Goal: Task Accomplishment & Management: Use online tool/utility

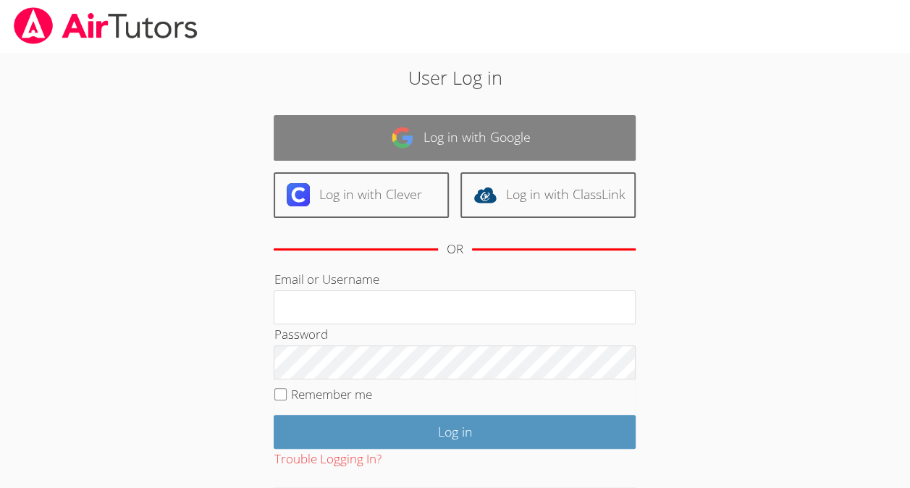
click at [395, 133] on img at bounding box center [402, 137] width 23 height 23
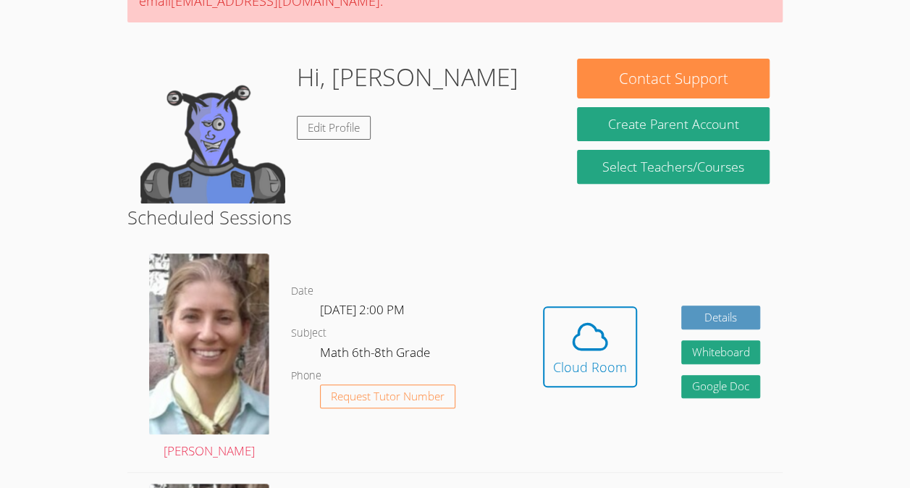
scroll to position [311, 0]
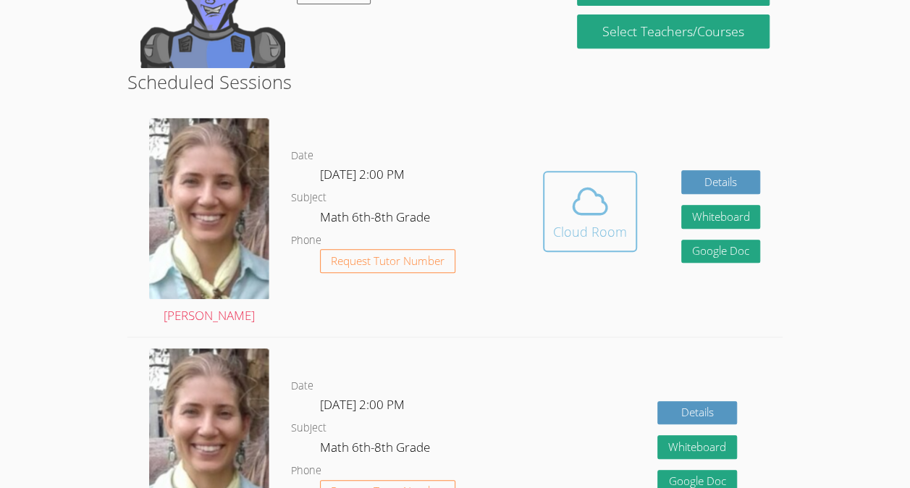
click at [596, 201] on icon at bounding box center [590, 201] width 41 height 41
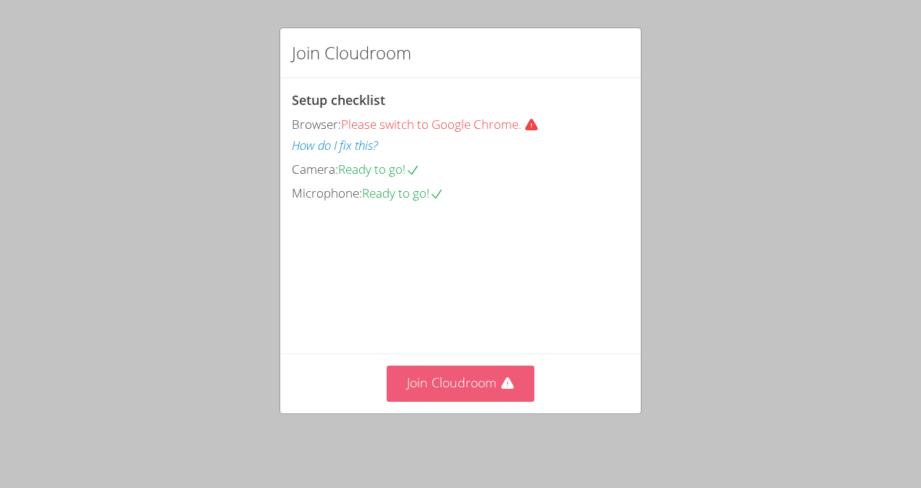
click at [476, 401] on button "Join Cloudroom" at bounding box center [461, 383] width 148 height 35
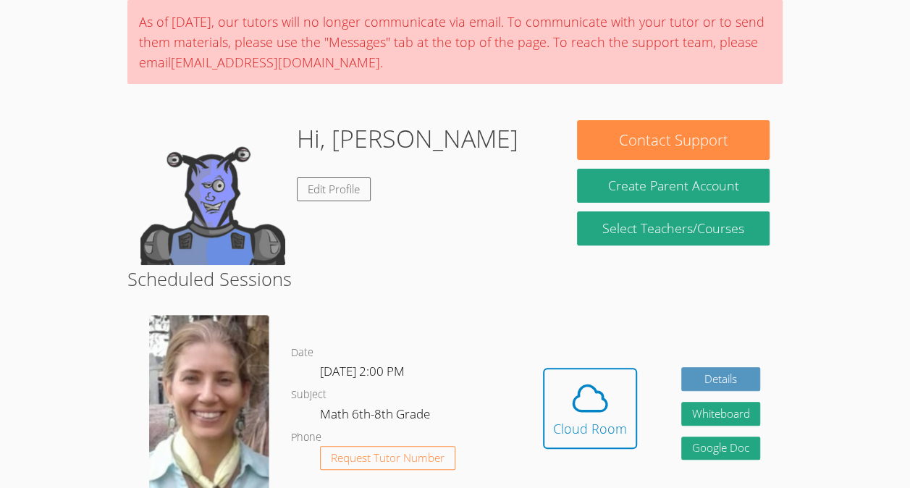
scroll to position [127, 0]
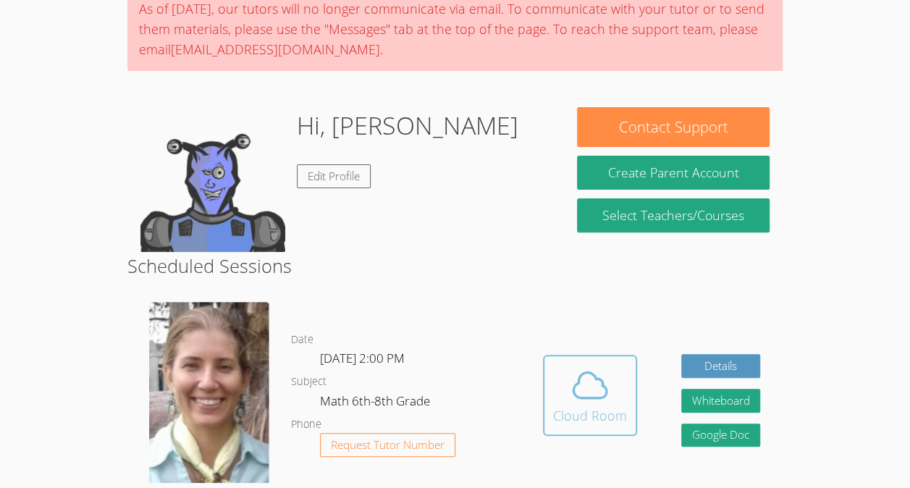
click at [587, 410] on div "Cloud Room" at bounding box center [590, 415] width 74 height 20
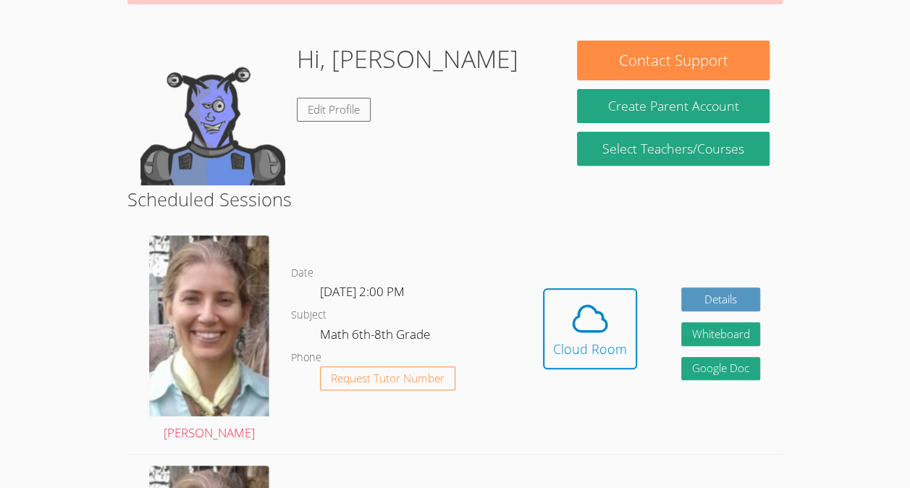
scroll to position [64, 0]
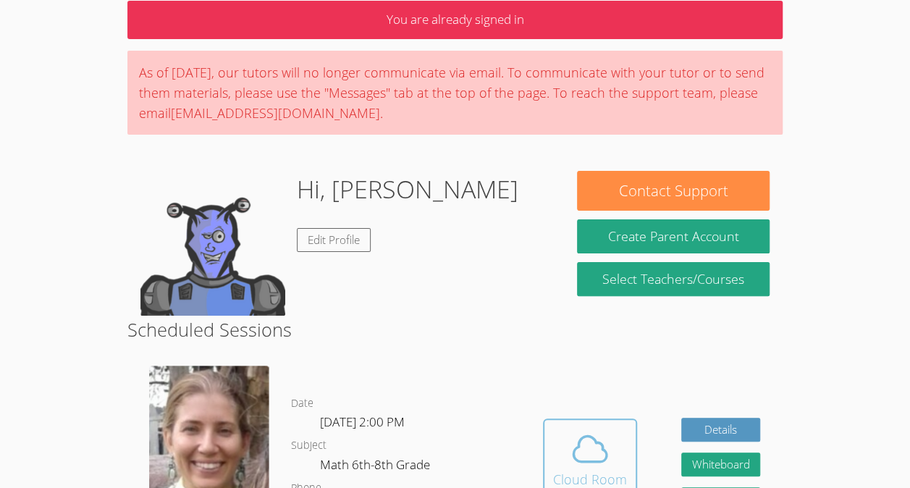
click at [590, 439] on icon at bounding box center [590, 449] width 41 height 41
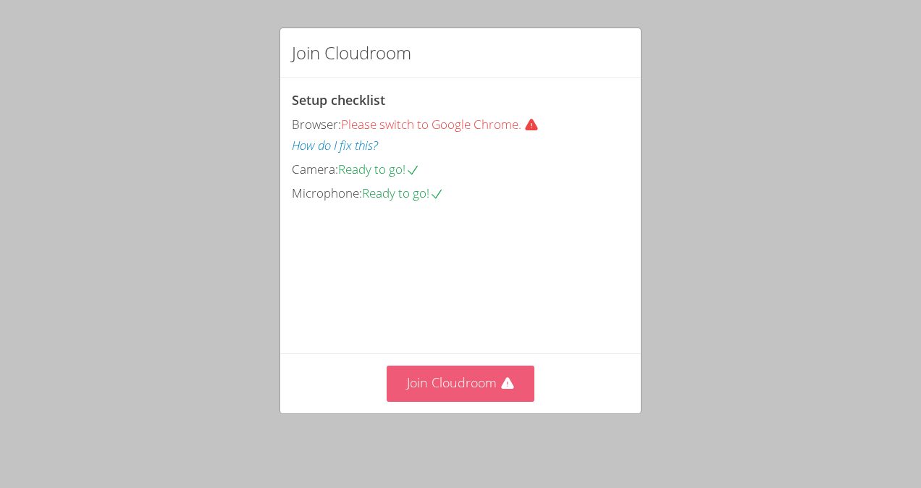
click at [482, 400] on button "Join Cloudroom" at bounding box center [461, 383] width 148 height 35
click at [469, 385] on button "Join Cloudroom" at bounding box center [461, 383] width 148 height 35
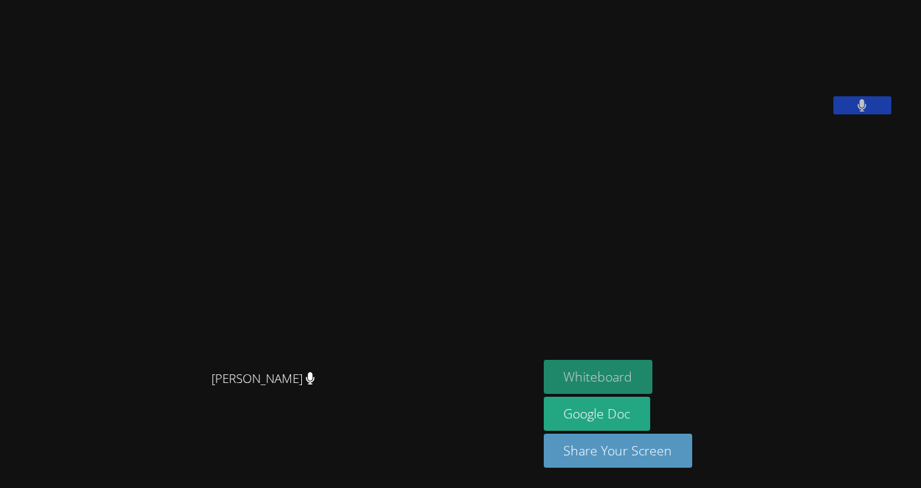
click at [604, 374] on button "Whiteboard" at bounding box center [598, 377] width 109 height 34
click at [377, 183] on video at bounding box center [268, 215] width 217 height 296
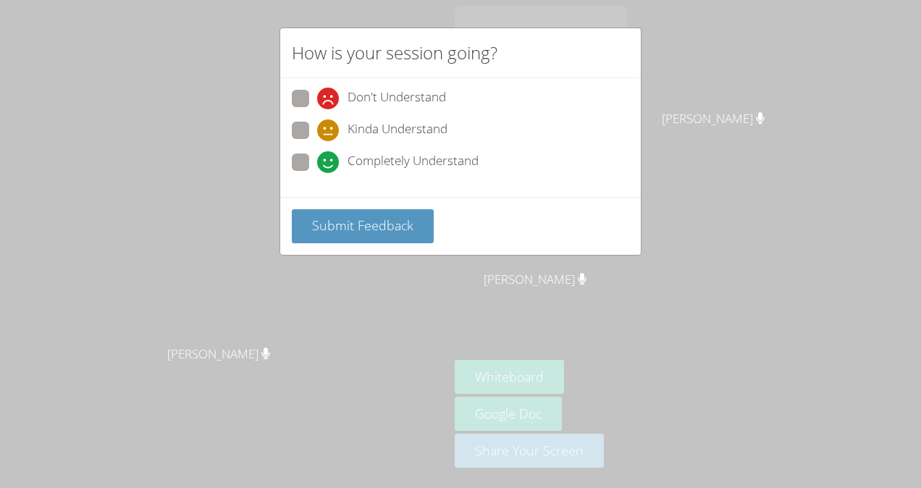
click at [357, 128] on span "Kinda Understand" at bounding box center [397, 130] width 100 height 22
click at [329, 128] on input "Kinda Understand" at bounding box center [323, 128] width 12 height 12
radio input "true"
click at [389, 230] on span "Submit Feedback" at bounding box center [362, 224] width 101 height 17
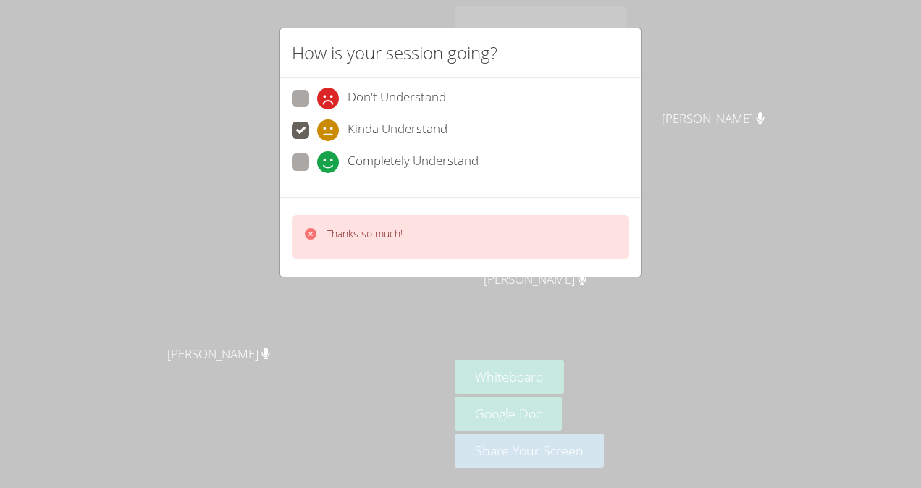
click at [491, 239] on div "Thanks so much!" at bounding box center [460, 237] width 337 height 44
